Goal: Task Accomplishment & Management: Manage account settings

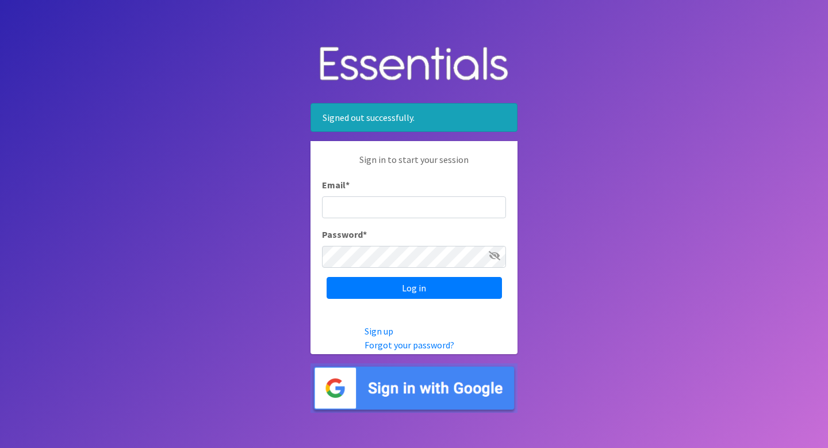
click at [467, 204] on input "Email *" at bounding box center [414, 207] width 184 height 22
type input "info@jaxdiaperbank.org"
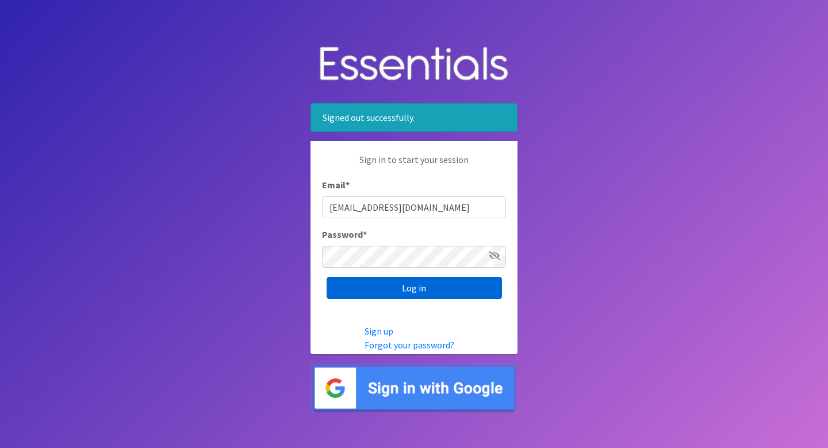
click at [442, 295] on input "Log in" at bounding box center [414, 288] width 175 height 22
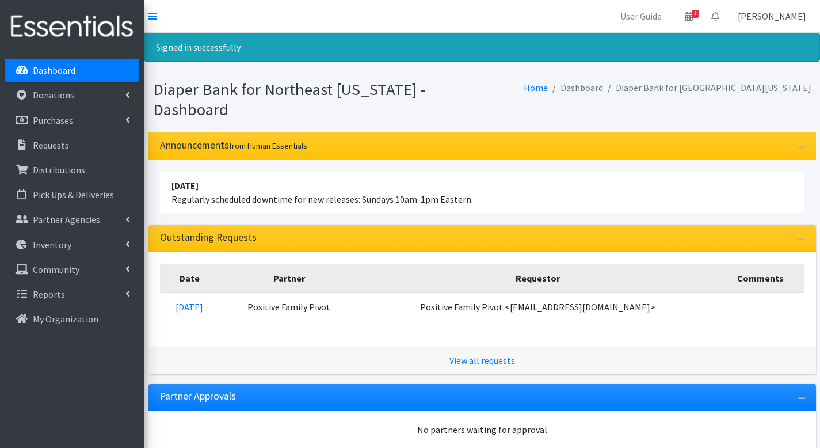
click at [782, 16] on link "[PERSON_NAME]" at bounding box center [771, 16] width 87 height 23
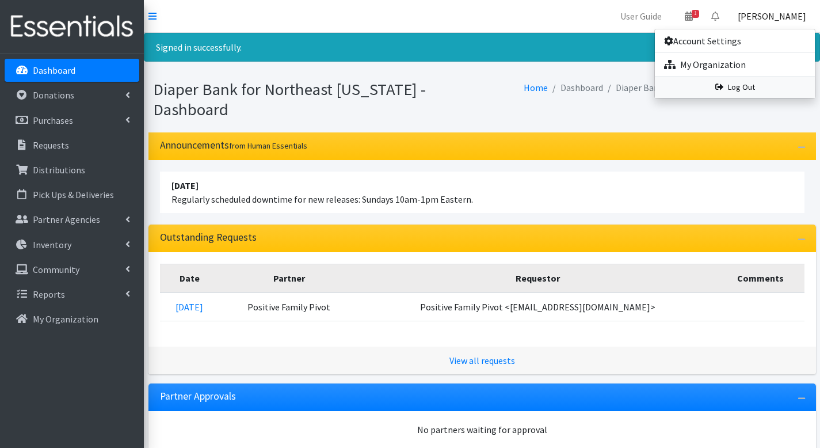
click at [726, 91] on link "Log Out" at bounding box center [735, 87] width 160 height 21
